Goal: Task Accomplishment & Management: Manage account settings

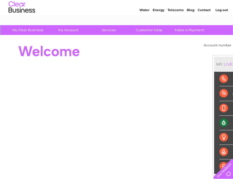
scroll to position [14, 0]
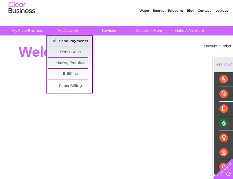
click at [70, 39] on link "Bills and Payments" at bounding box center [70, 41] width 44 height 11
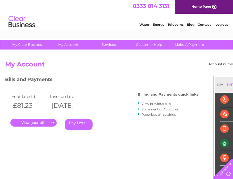
click at [157, 102] on link "View previous bills" at bounding box center [155, 104] width 29 height 4
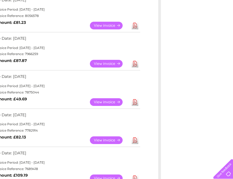
scroll to position [0, 30]
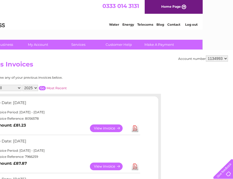
click at [225, 58] on select "1134993" at bounding box center [216, 58] width 22 height 6
drag, startPoint x: 115, startPoint y: 70, endPoint x: 115, endPoint y: 67, distance: 2.9
click at [115, 69] on h2 "Previous Invoices" at bounding box center [101, 66] width 253 height 10
click at [191, 23] on link "Log out" at bounding box center [191, 25] width 12 height 4
